Goal: Information Seeking & Learning: Learn about a topic

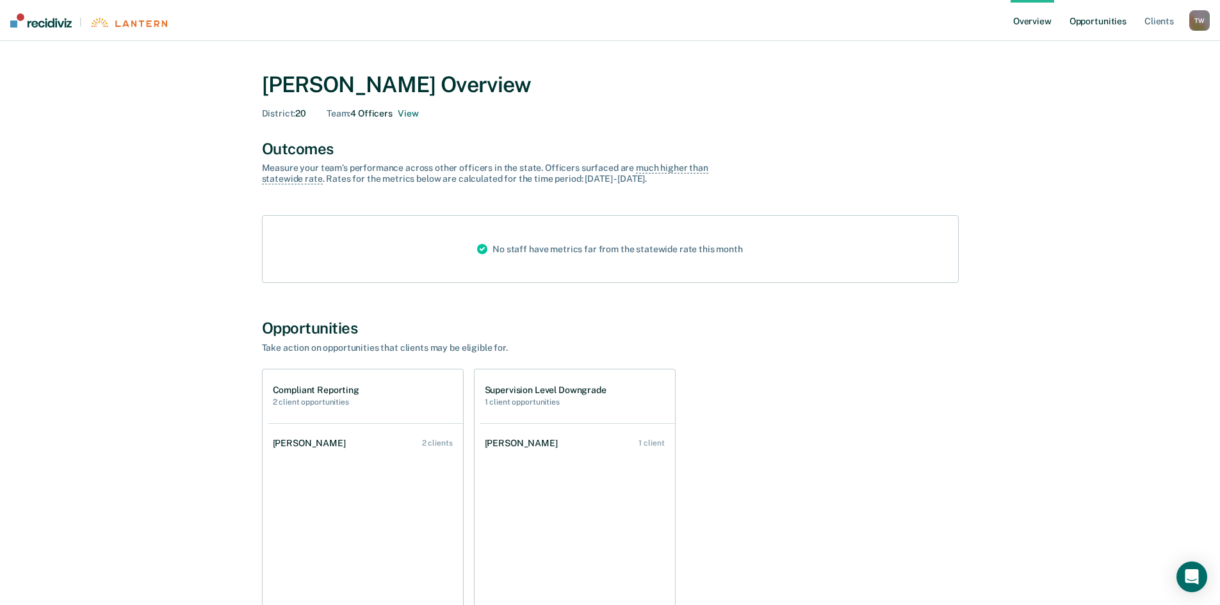
click at [1091, 18] on link "Opportunities" at bounding box center [1098, 20] width 62 height 41
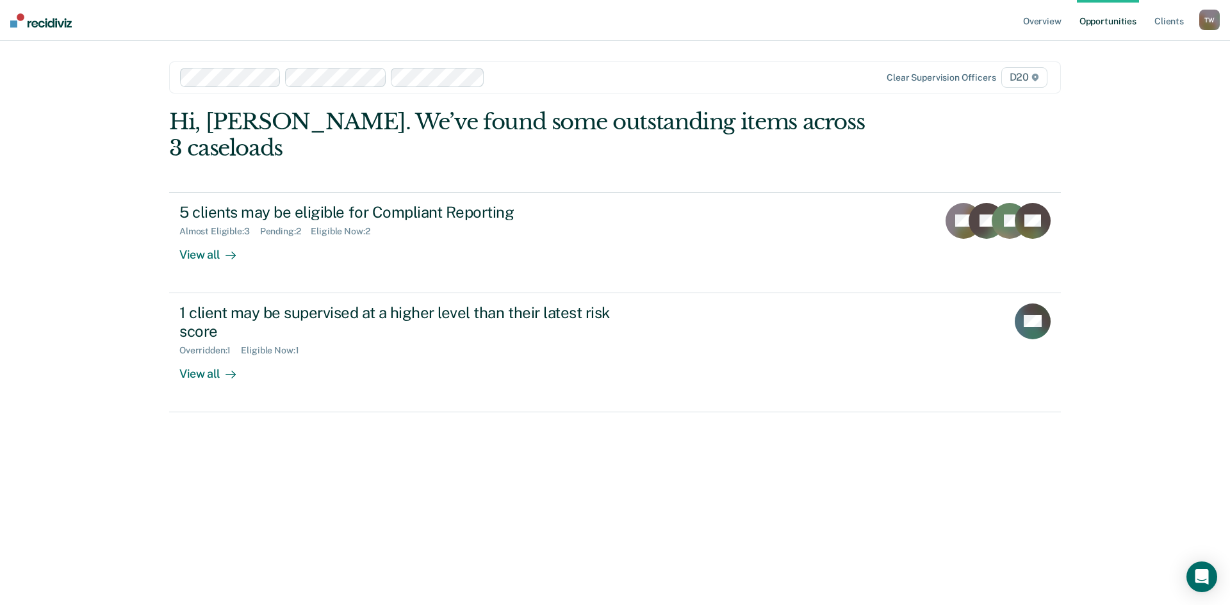
click at [1011, 75] on span "D20" at bounding box center [1024, 77] width 46 height 20
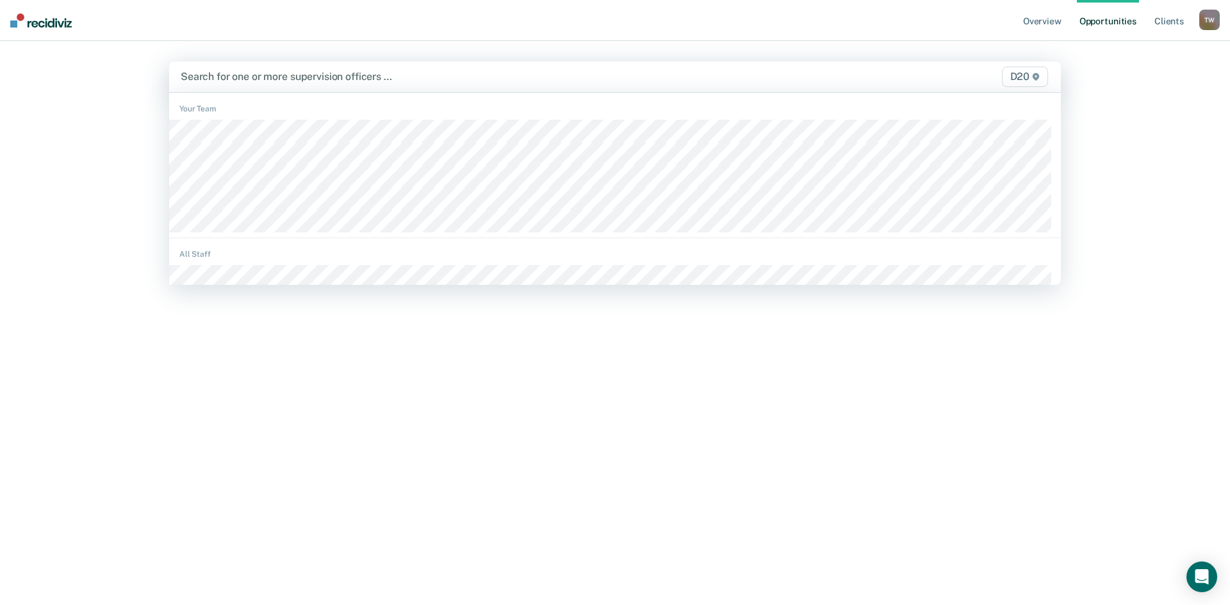
click at [1018, 74] on span "D20" at bounding box center [1025, 77] width 46 height 20
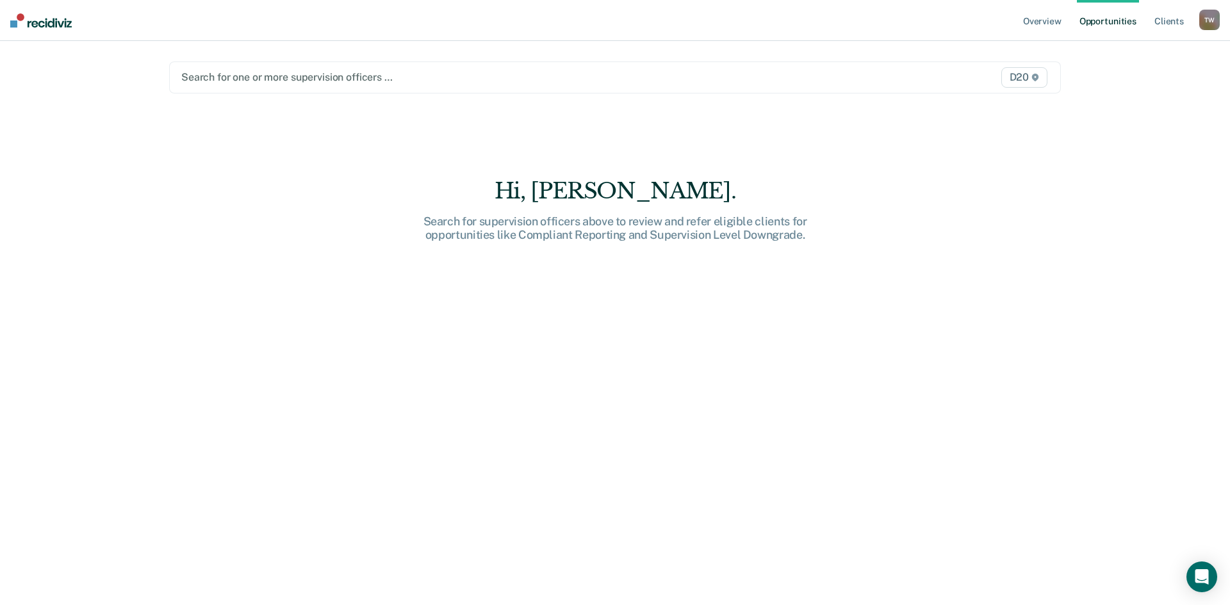
click at [1018, 74] on span "D20" at bounding box center [1024, 77] width 46 height 20
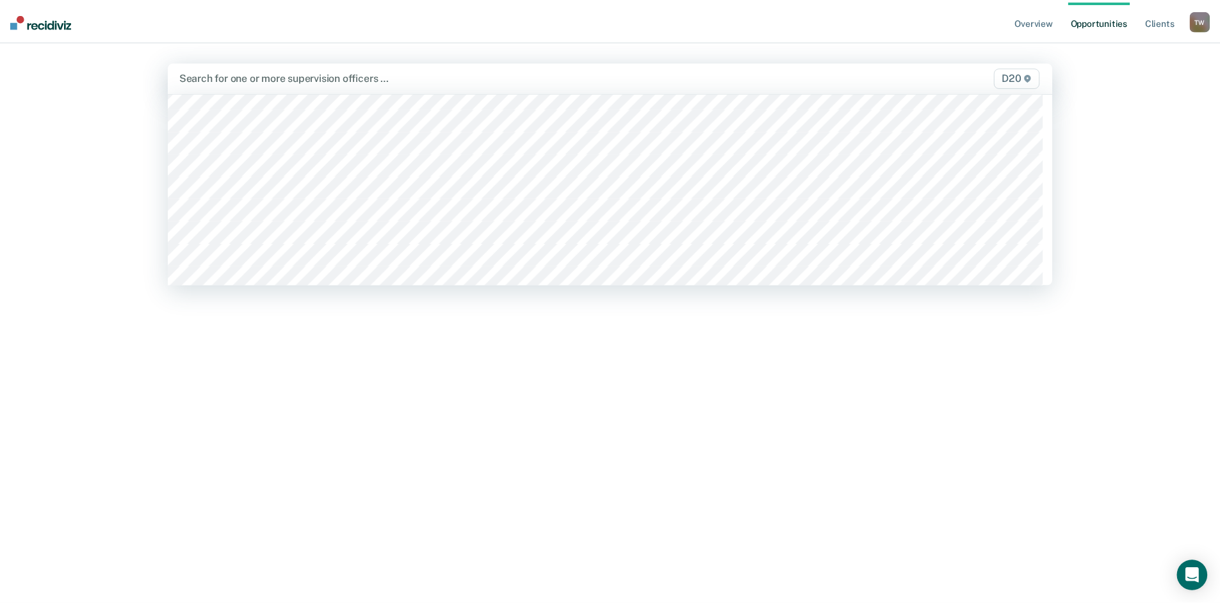
scroll to position [1456, 0]
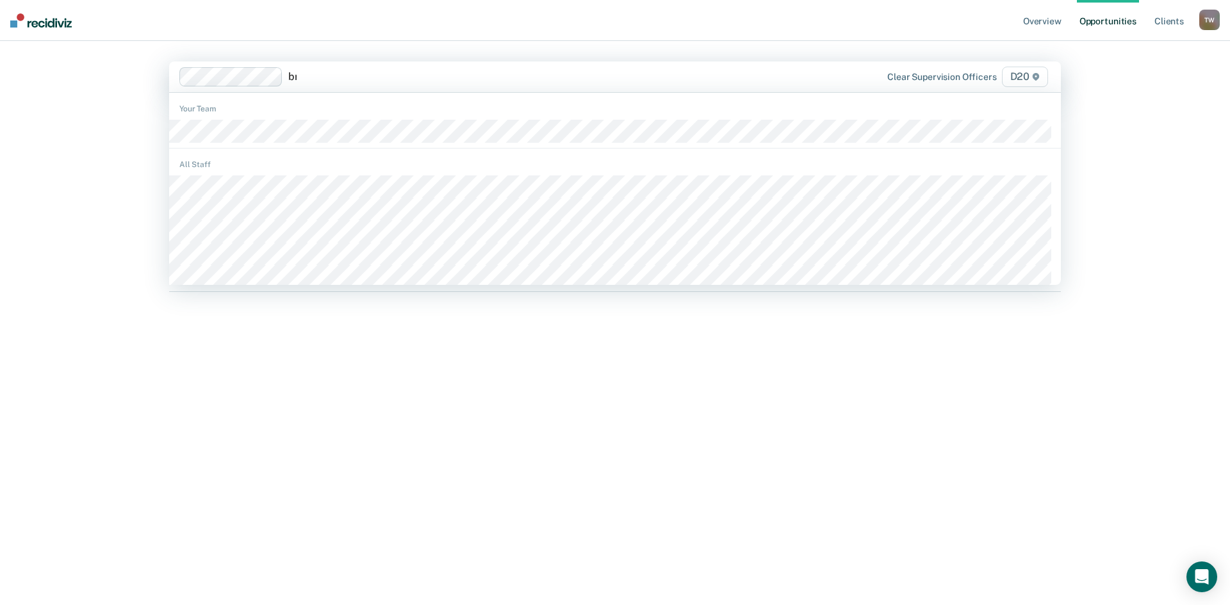
type input "bri"
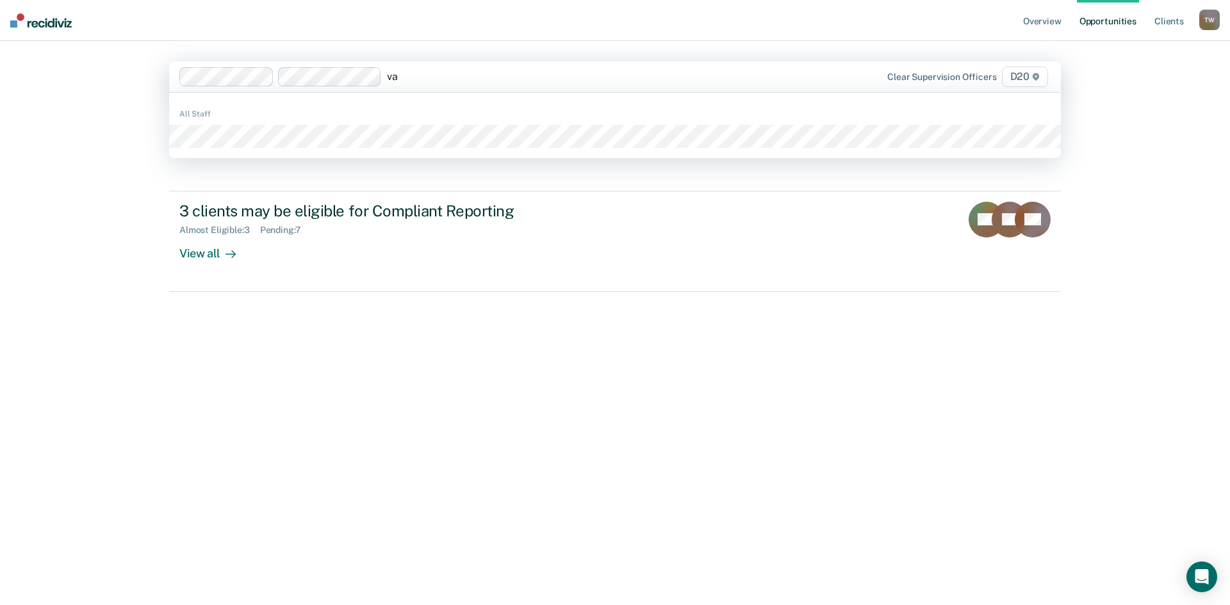
type input "van"
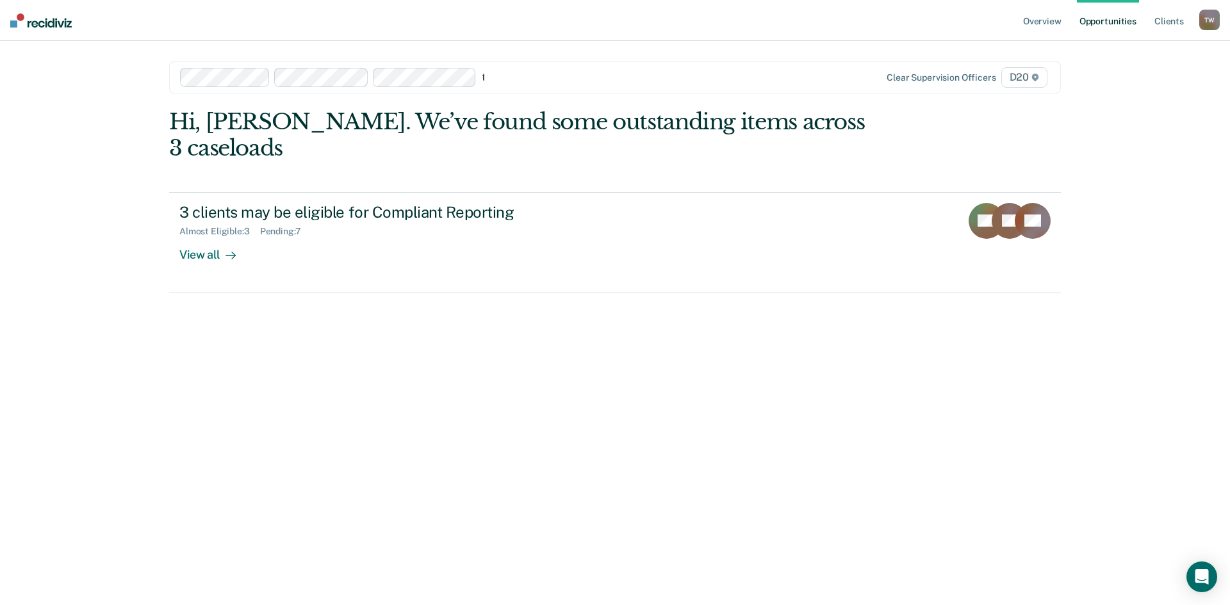
type input "tr"
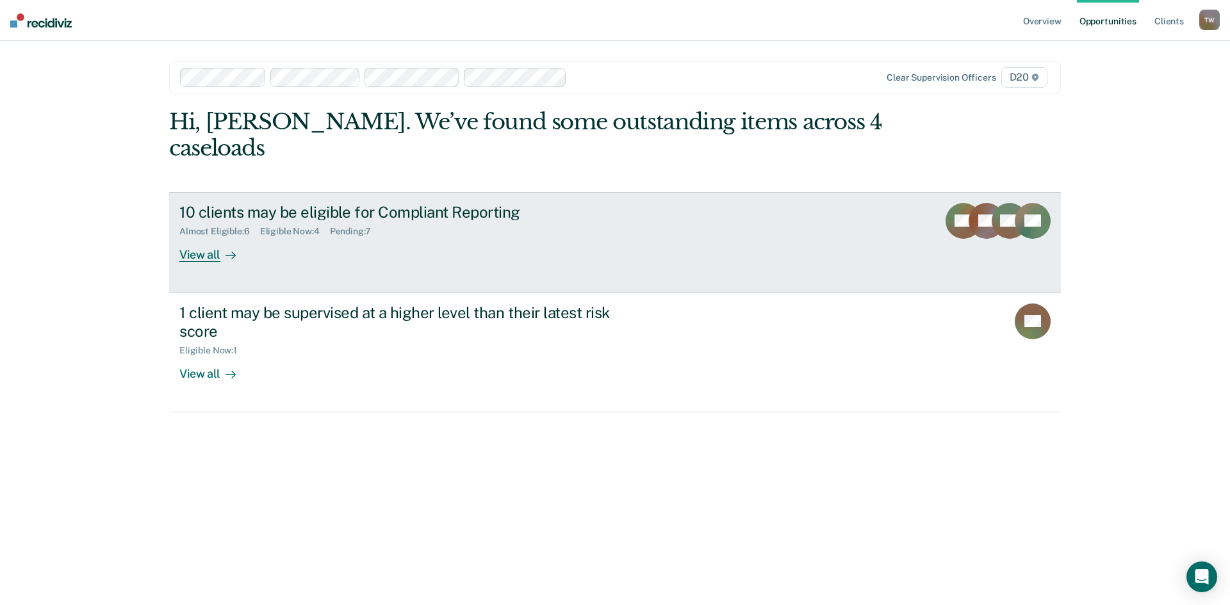
click at [334, 203] on div "10 clients may be eligible for Compliant Reporting" at bounding box center [404, 212] width 450 height 19
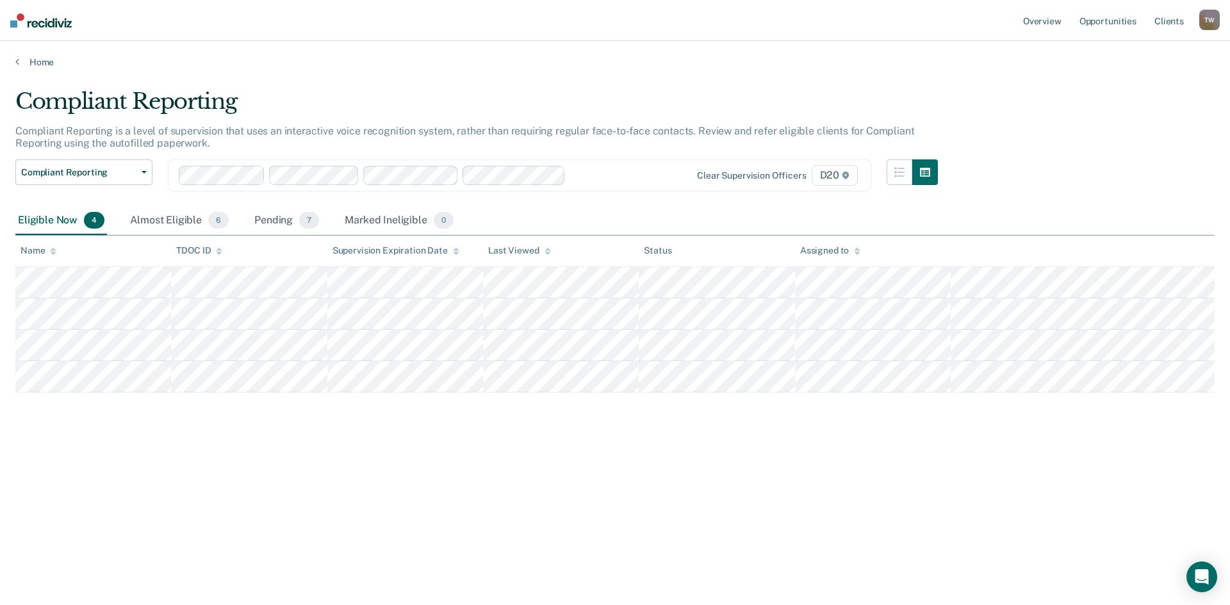
click at [462, 521] on div "Compliant Reporting Compliant Reporting is a level of supervision that uses an …" at bounding box center [614, 319] width 1199 height 462
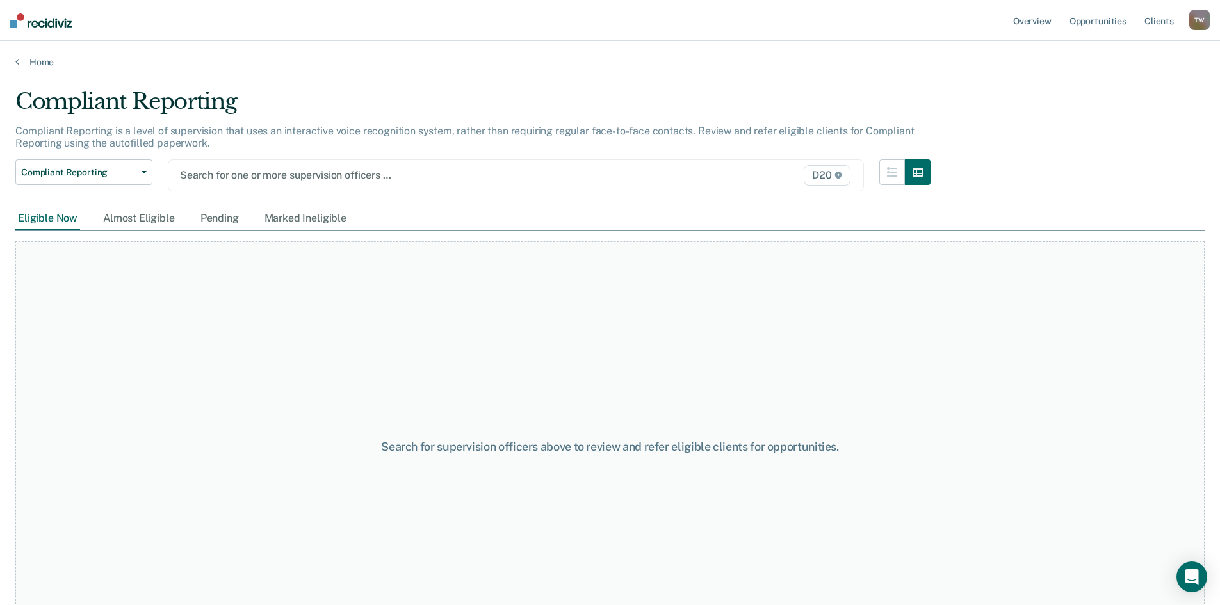
click at [522, 173] on div at bounding box center [415, 175] width 470 height 15
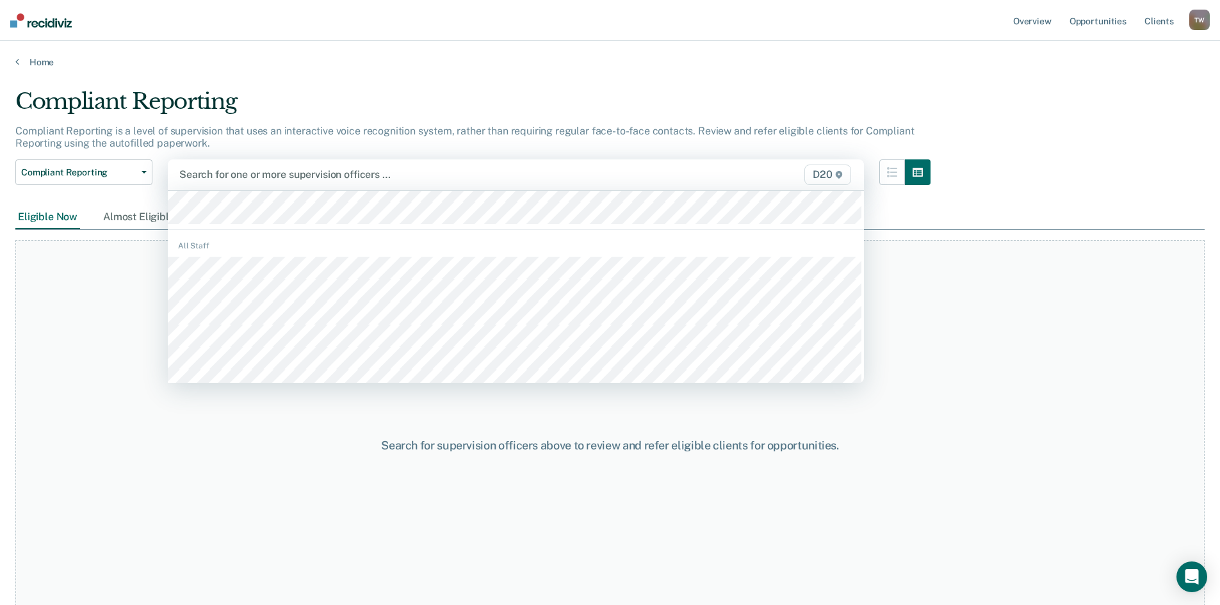
scroll to position [128, 0]
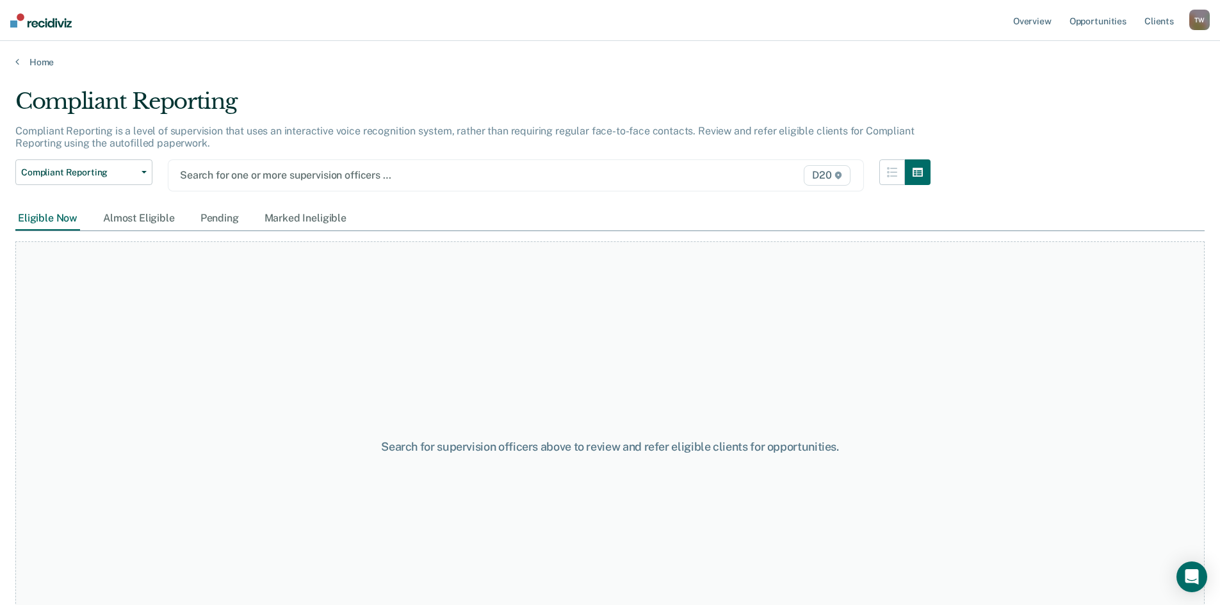
click at [261, 181] on div at bounding box center [415, 175] width 470 height 15
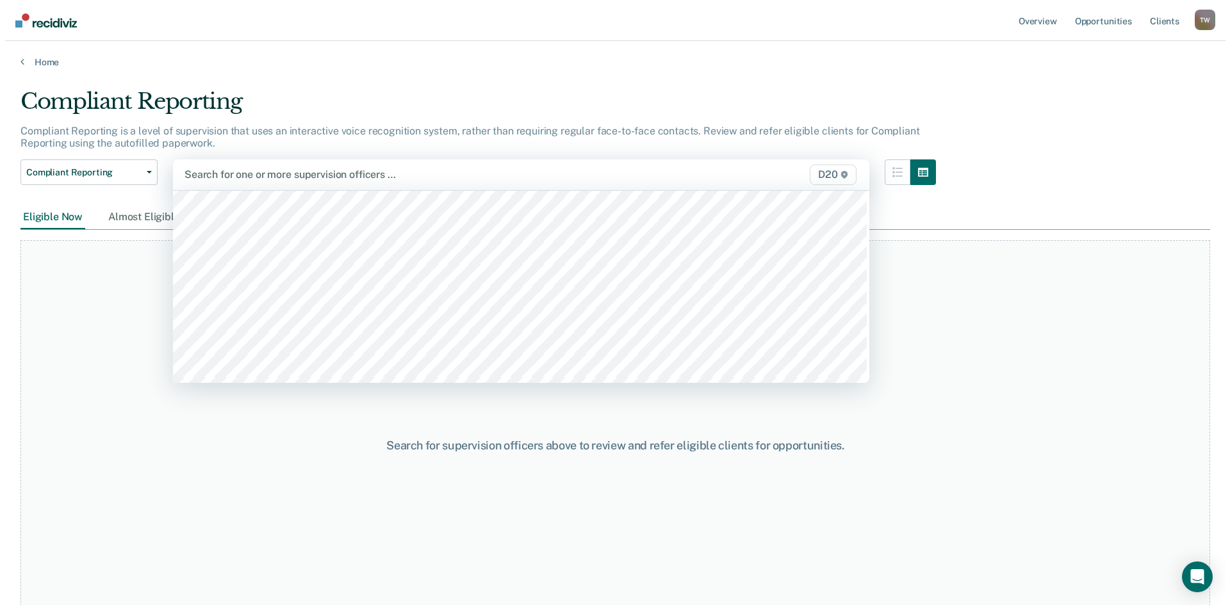
scroll to position [320, 0]
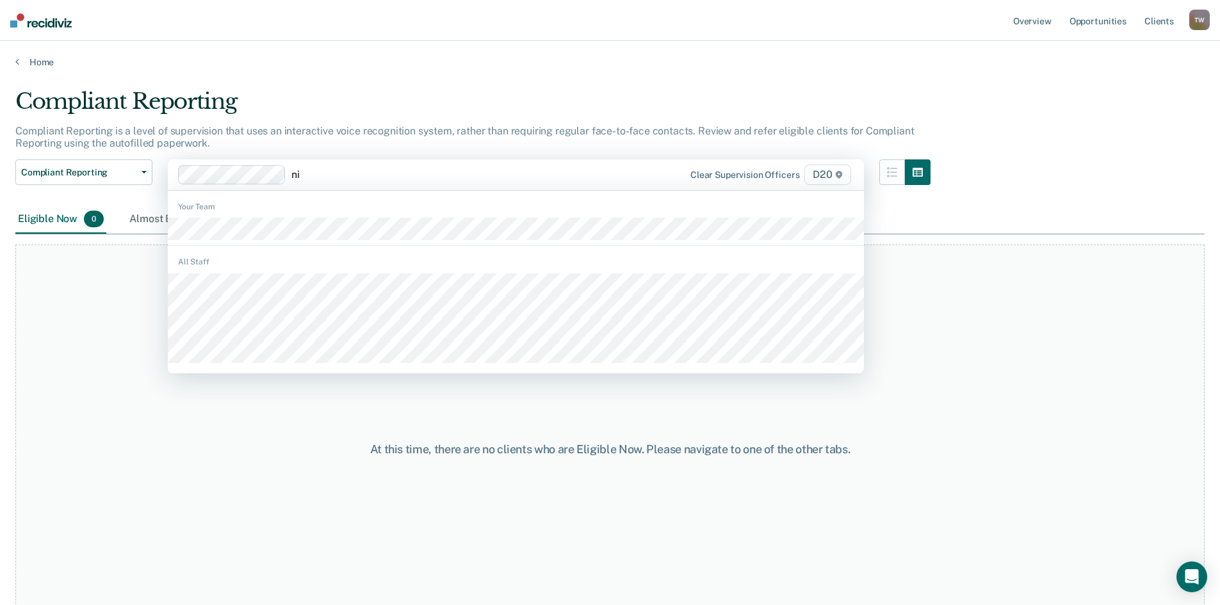
type input "nik"
type input "ch"
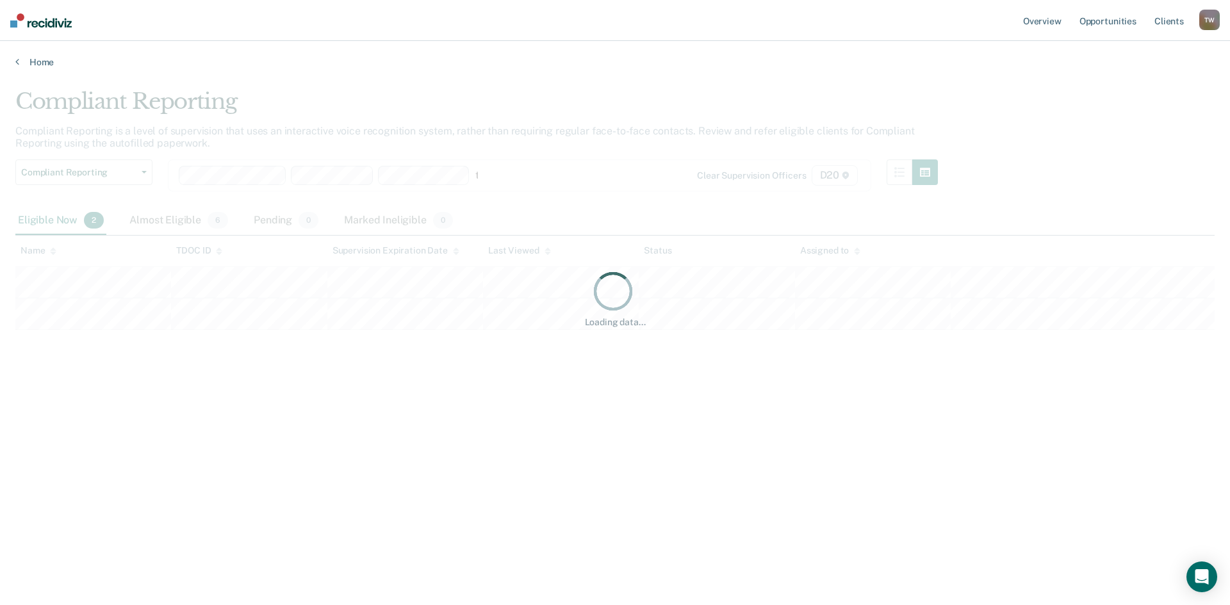
type input "ty"
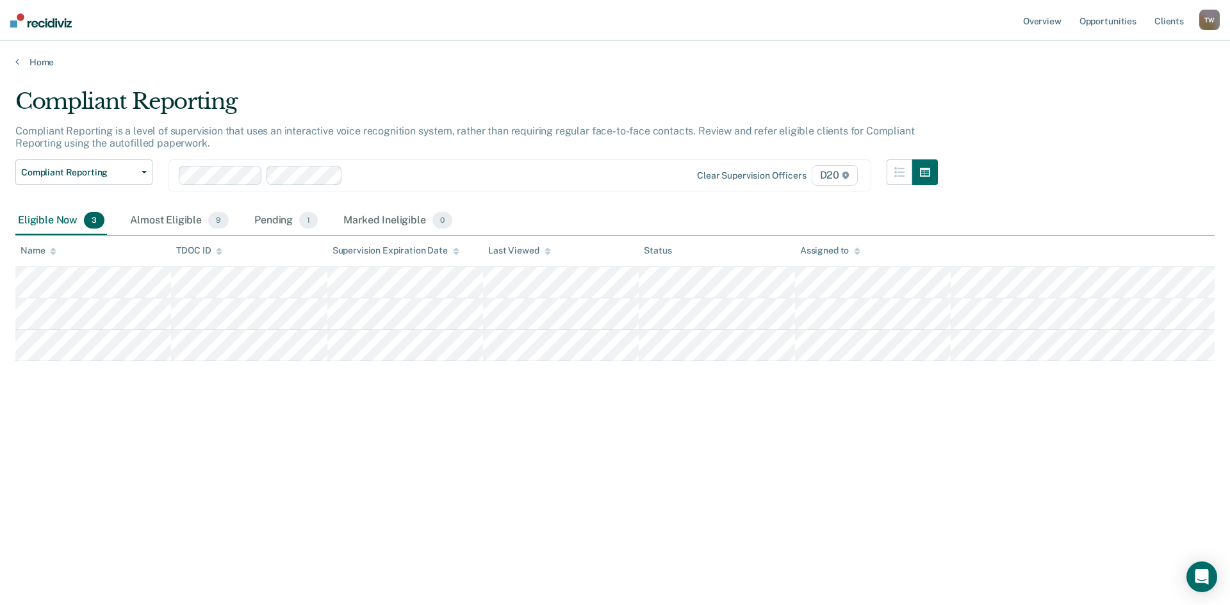
click at [416, 177] on div at bounding box center [501, 175] width 306 height 15
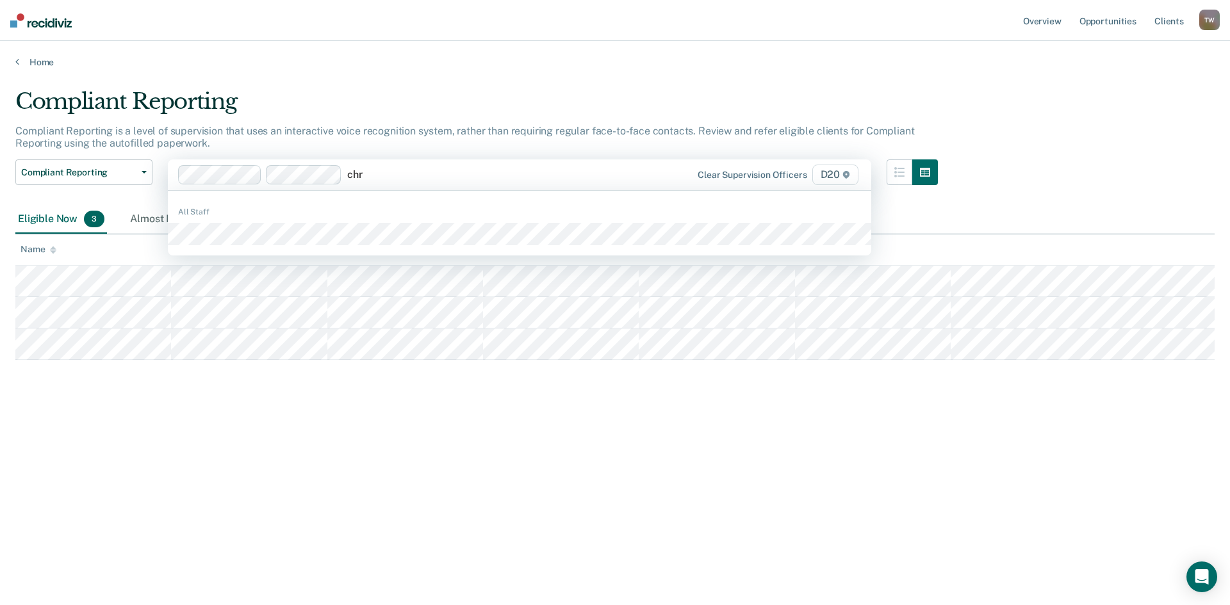
type input "chri"
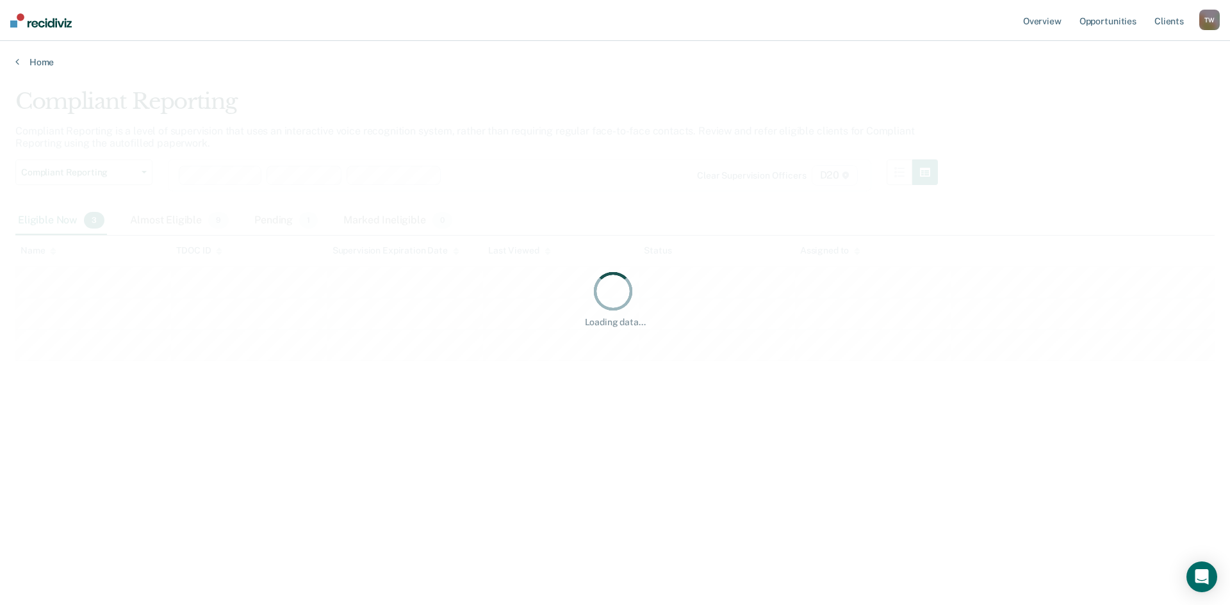
click at [341, 398] on div "Loading data..." at bounding box center [614, 298] width 1199 height 421
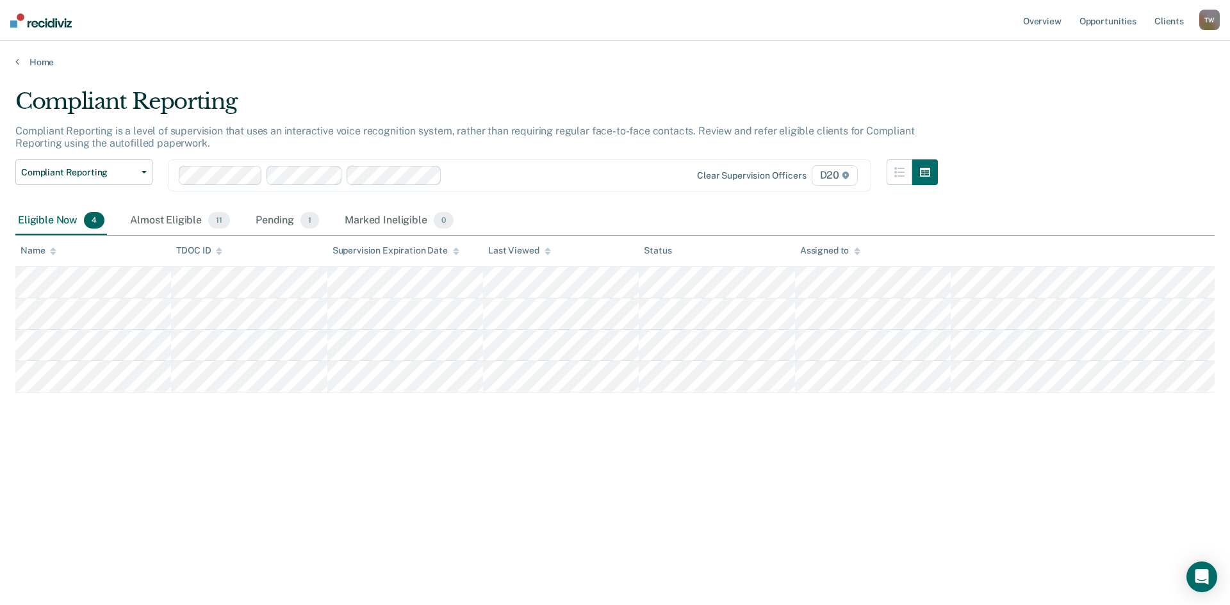
click at [390, 431] on div "Compliant Reporting Compliant Reporting is a level of supervision that uses an …" at bounding box center [614, 298] width 1199 height 421
